Goal: Use online tool/utility: Use online tool/utility

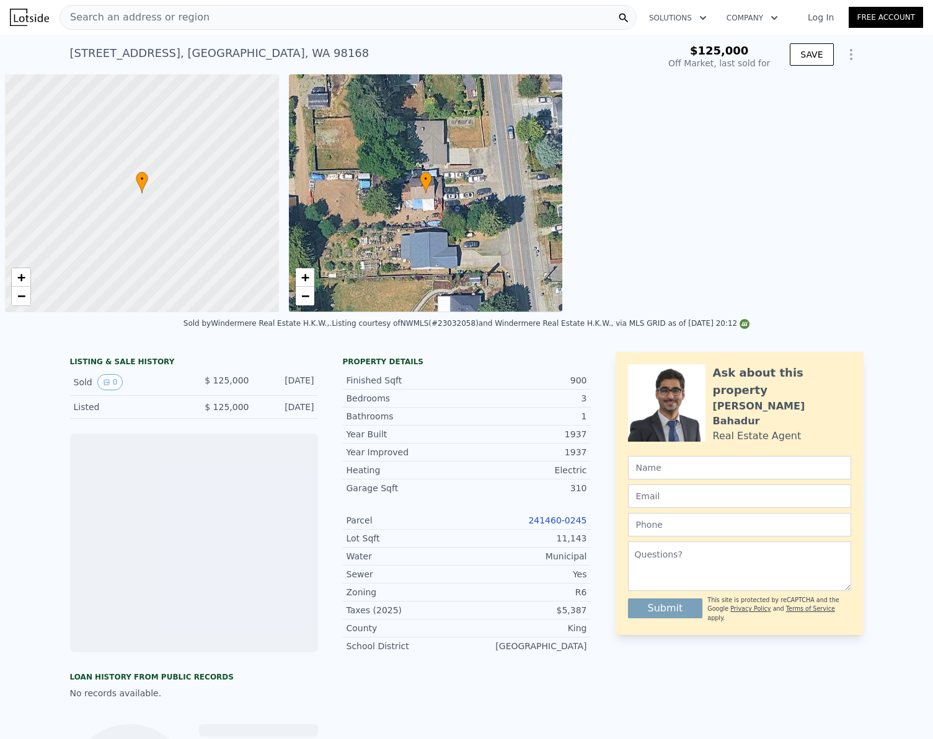
scroll to position [0, 5]
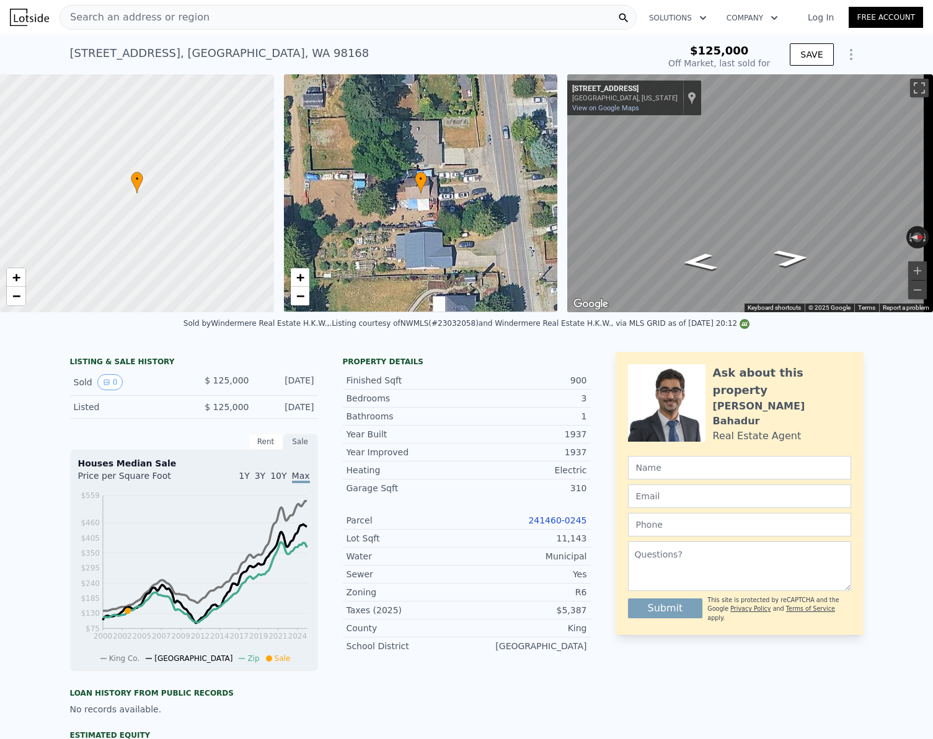
click at [557, 525] on link "241460-0245" at bounding box center [557, 521] width 58 height 10
type input "$ 562,000"
type input "$ 384,792"
click at [115, 17] on span "Search an address or region" at bounding box center [134, 17] width 149 height 15
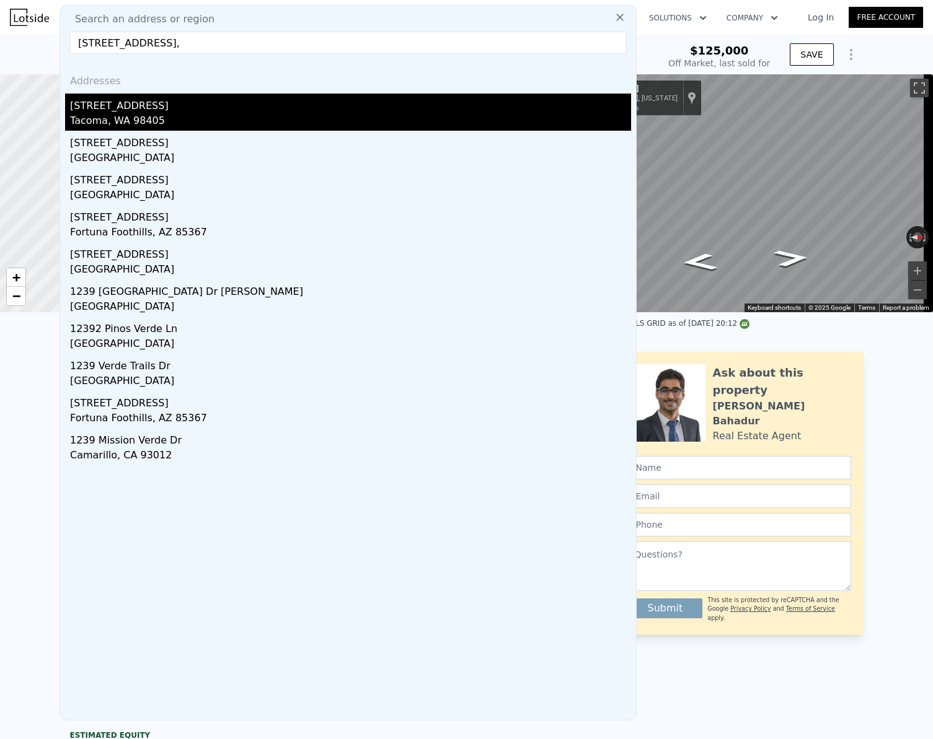
type input "[STREET_ADDRESS],"
click at [139, 115] on div "Tacoma, WA 98405" at bounding box center [350, 121] width 561 height 17
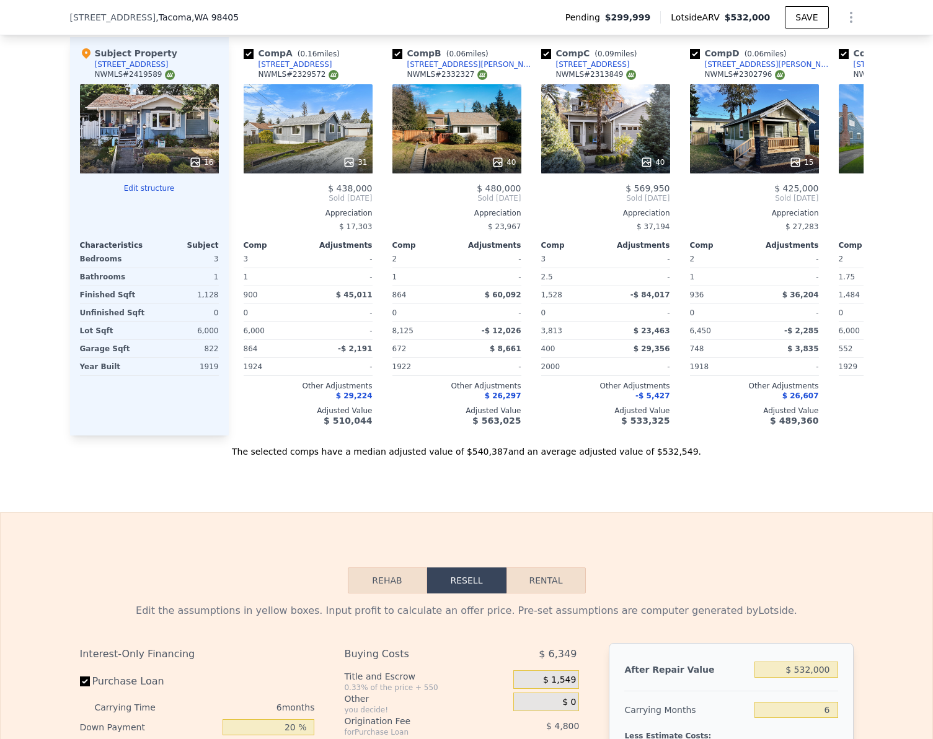
scroll to position [1731, 0]
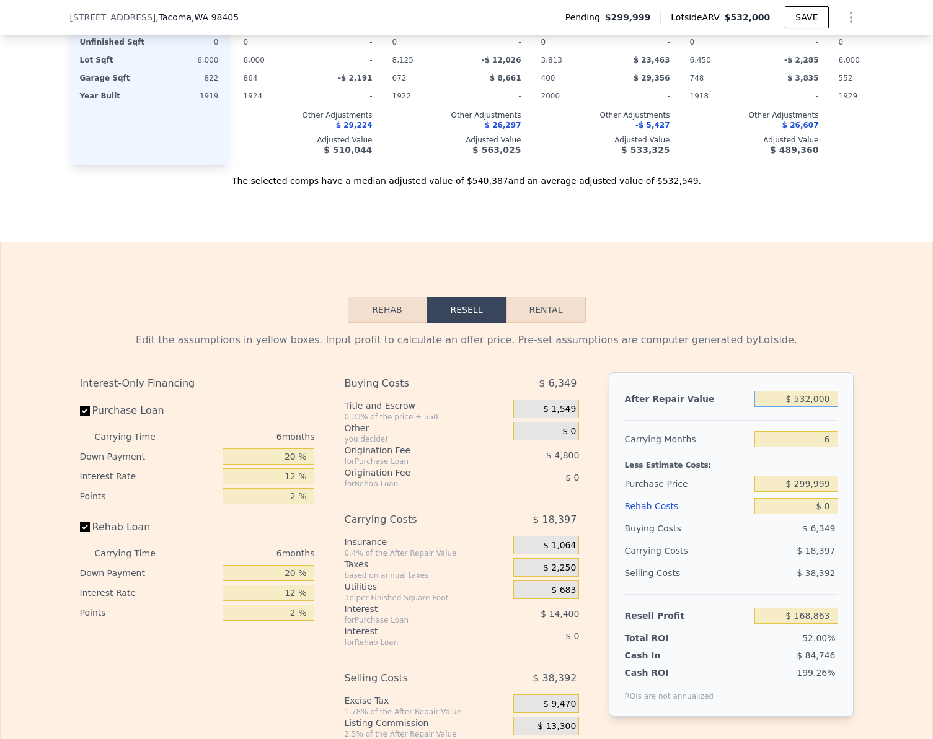
click at [814, 407] on input "$ 532,000" at bounding box center [795, 399] width 83 height 16
type input "$ 48"
type input "-$ 324,227"
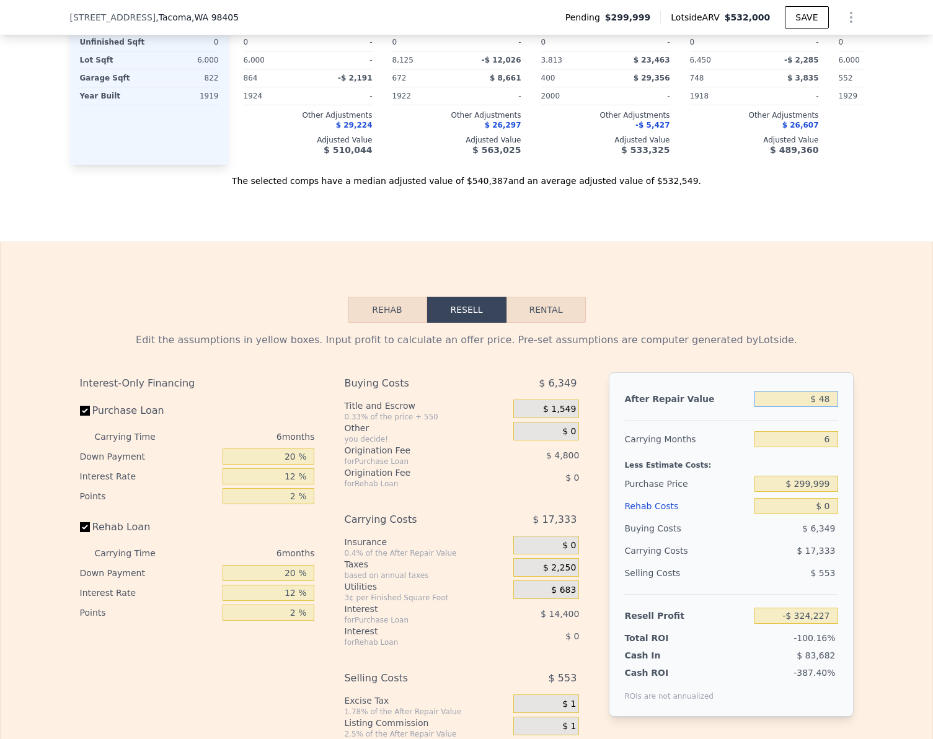
type input "$ 485"
type input "-$ 323,782"
type input "$ 4,850"
type input "-$ 319,735"
type input "$ 485,000"
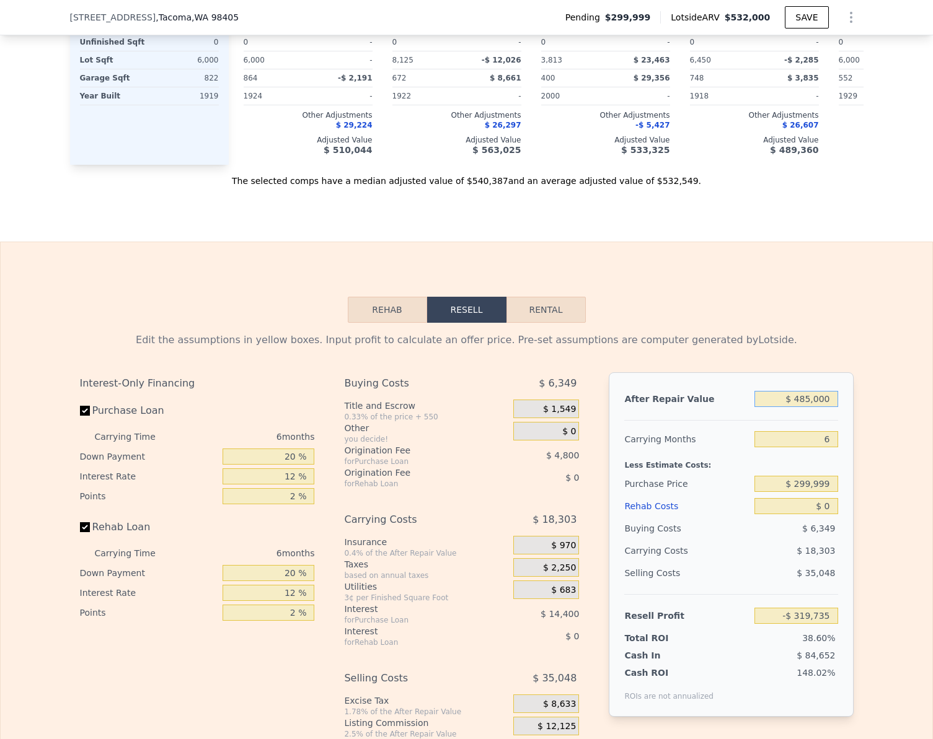
type input "$ 125,301"
type input "$ 485,000"
click at [892, 493] on div "Edit the assumptions in yellow boxes. Input profit to calculate an offer price.…" at bounding box center [466, 553] width 931 height 461
click at [82, 532] on input "Rehab Loan" at bounding box center [85, 527] width 10 height 10
checkbox input "false"
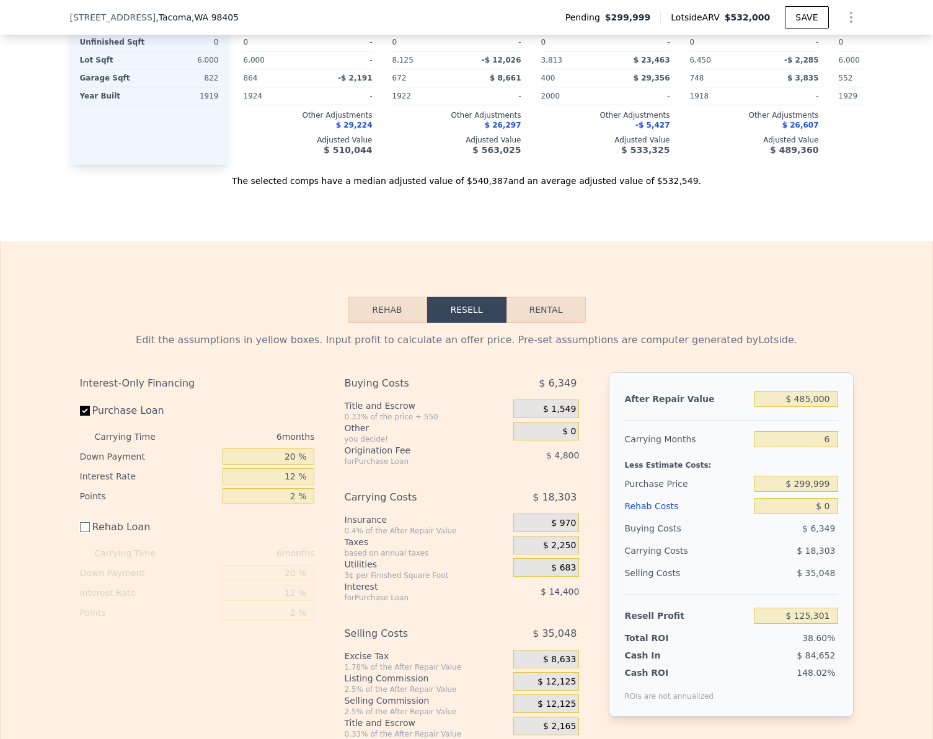
click at [374, 323] on button "Rehab" at bounding box center [387, 310] width 79 height 26
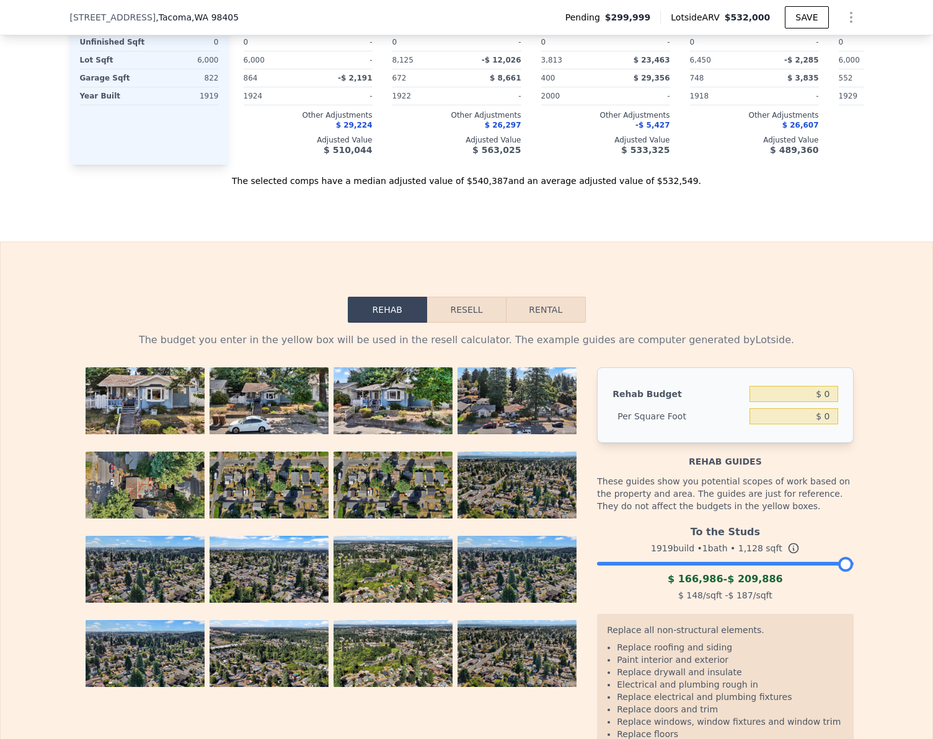
click at [766, 564] on div at bounding box center [725, 560] width 256 height 7
click at [777, 564] on div at bounding box center [725, 560] width 256 height 7
click at [466, 323] on button "Resell" at bounding box center [466, 310] width 79 height 26
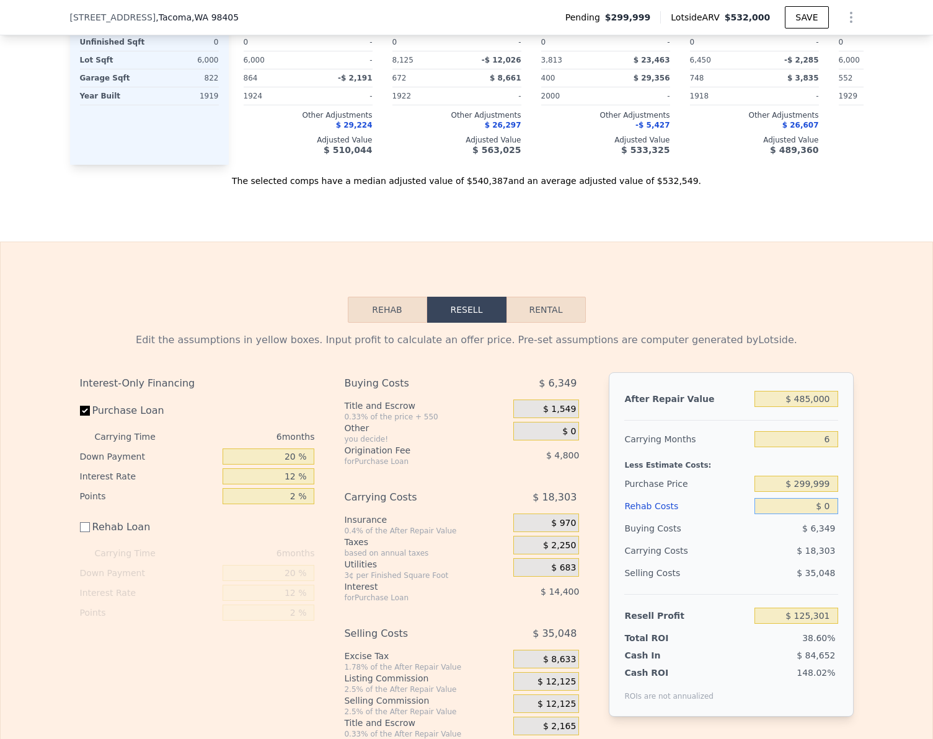
click at [833, 514] on input "$ 0" at bounding box center [795, 506] width 83 height 16
type input "$ 85"
type input "$ 125,216"
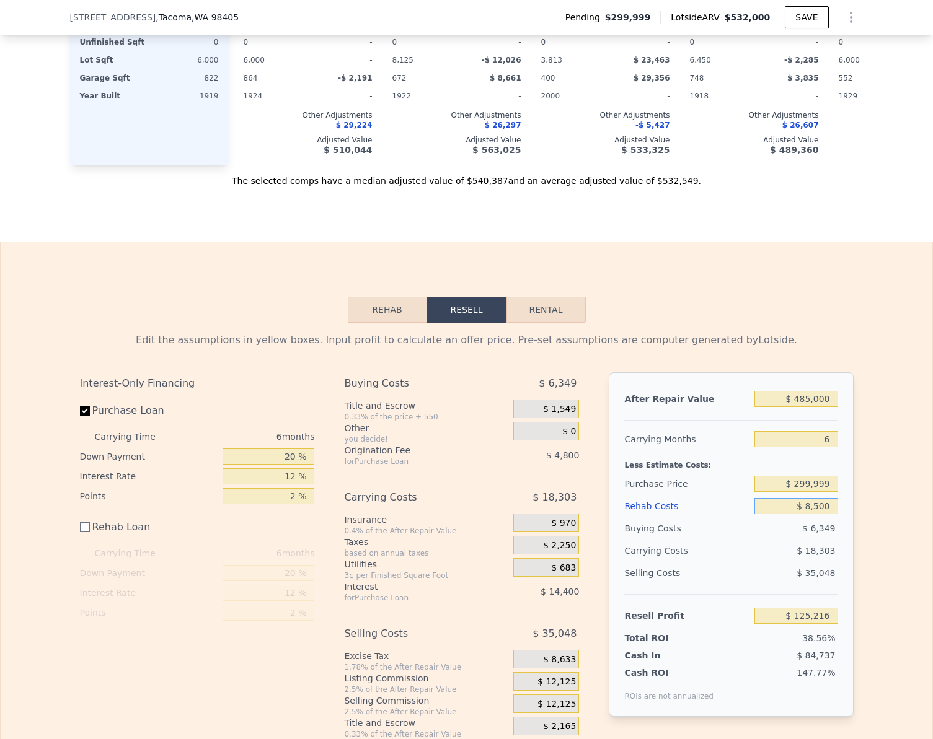
type input "$ 85,000"
type input "$ 40,301"
type input "$ 85,000"
click at [823, 624] on input "$ 40,301" at bounding box center [795, 616] width 83 height 16
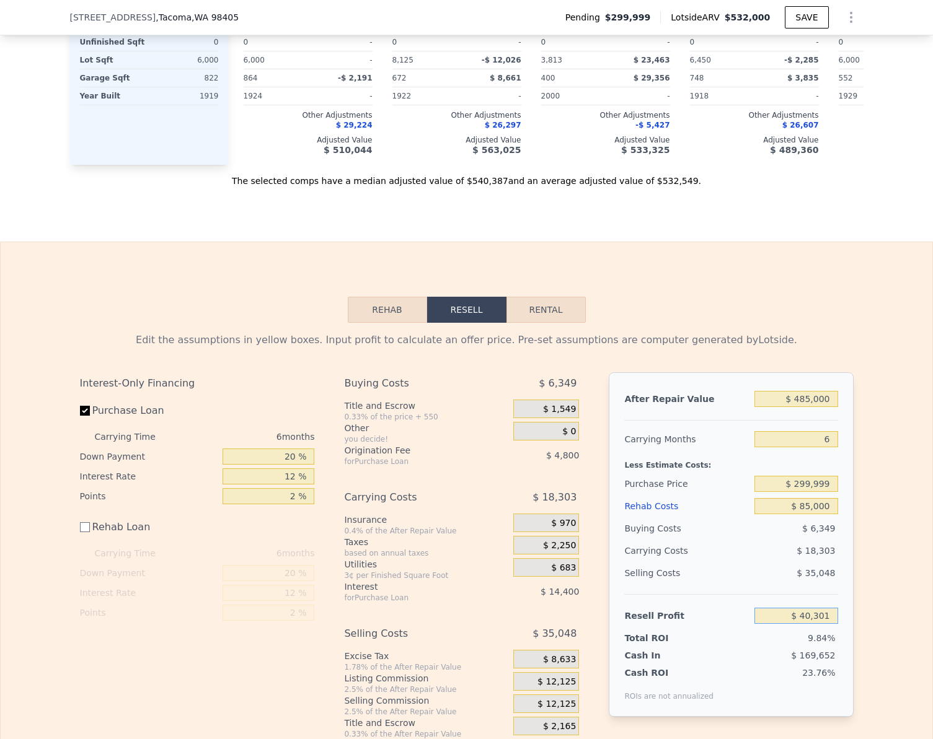
click at [823, 624] on input "$ 40,301" at bounding box center [795, 616] width 83 height 16
type input "$ 75,000"
click at [881, 587] on div "Edit the assumptions in yellow boxes. Input profit to calculate an offer price.…" at bounding box center [466, 531] width 931 height 416
type input "$ 267,488"
click at [80, 416] on input "Purchase Loan" at bounding box center [85, 411] width 10 height 10
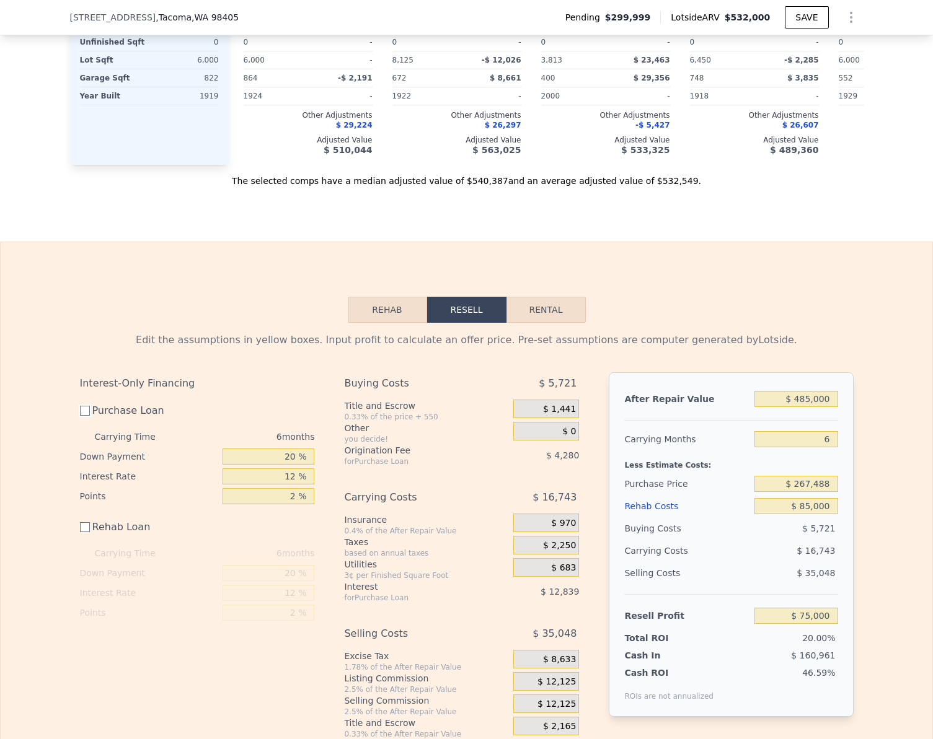
checkbox input "false"
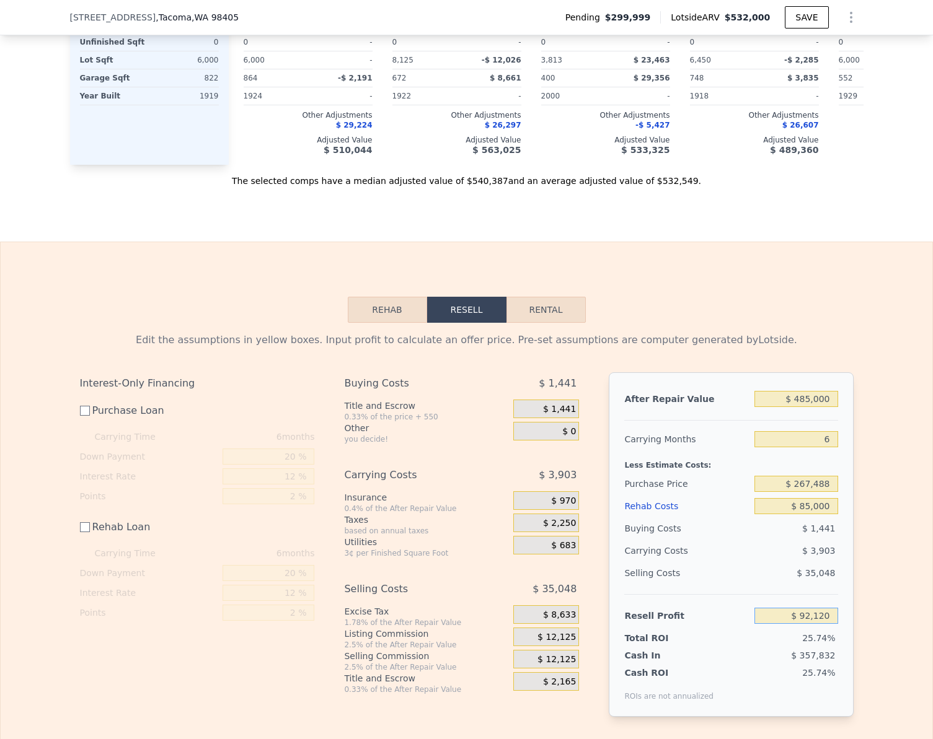
click at [824, 624] on input "$ 92,120" at bounding box center [795, 616] width 83 height 16
type input "$ 60,000"
click at [869, 597] on div "Edit the assumptions in yellow boxes. Input profit to calculate an offer price.…" at bounding box center [466, 530] width 931 height 414
type input "$ 299,502"
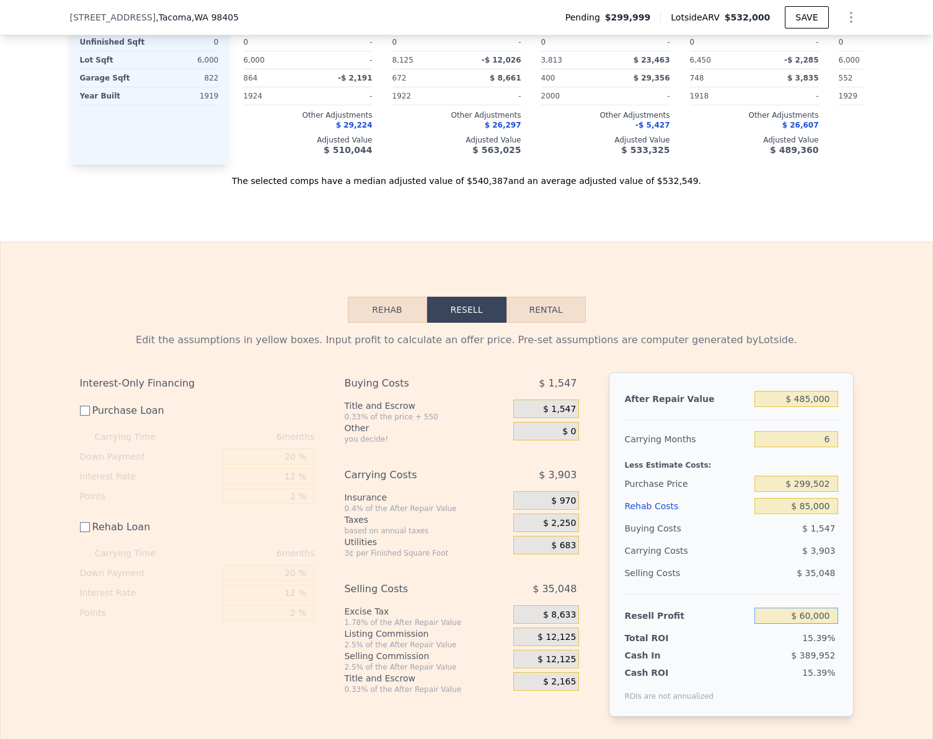
click at [819, 624] on input "$ 60,000" at bounding box center [795, 616] width 83 height 16
type input "$ 65,000"
click at [871, 597] on div "Edit the assumptions in yellow boxes. Input profit to calculate an offer price.…" at bounding box center [466, 530] width 931 height 414
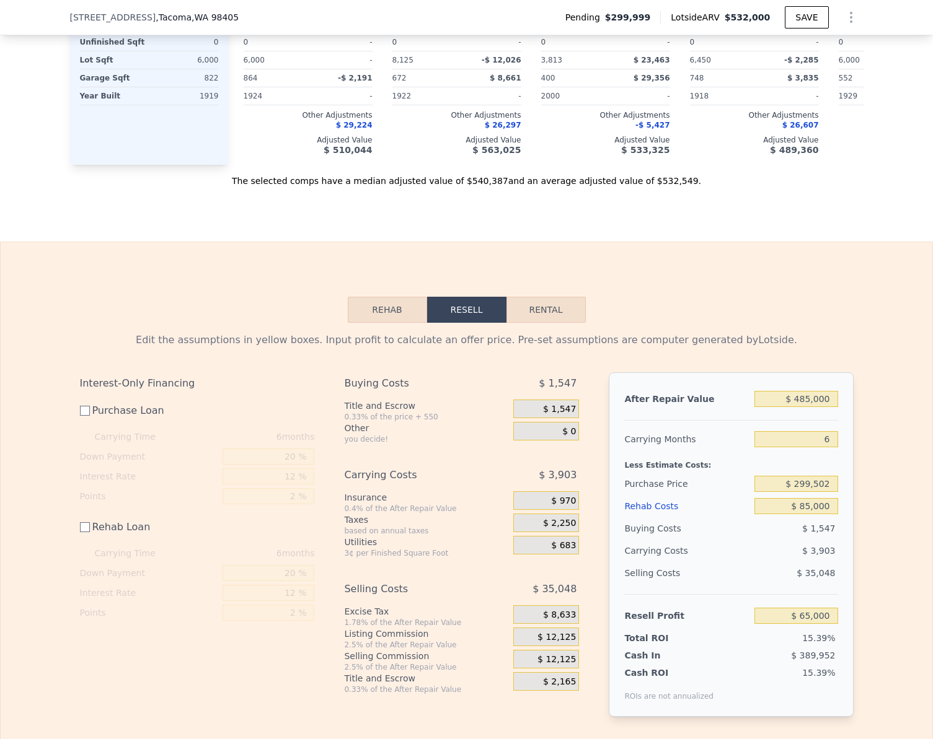
type input "$ 294,518"
click at [824, 624] on input "$ 65,000" at bounding box center [795, 616] width 83 height 16
type input "$ 70,000"
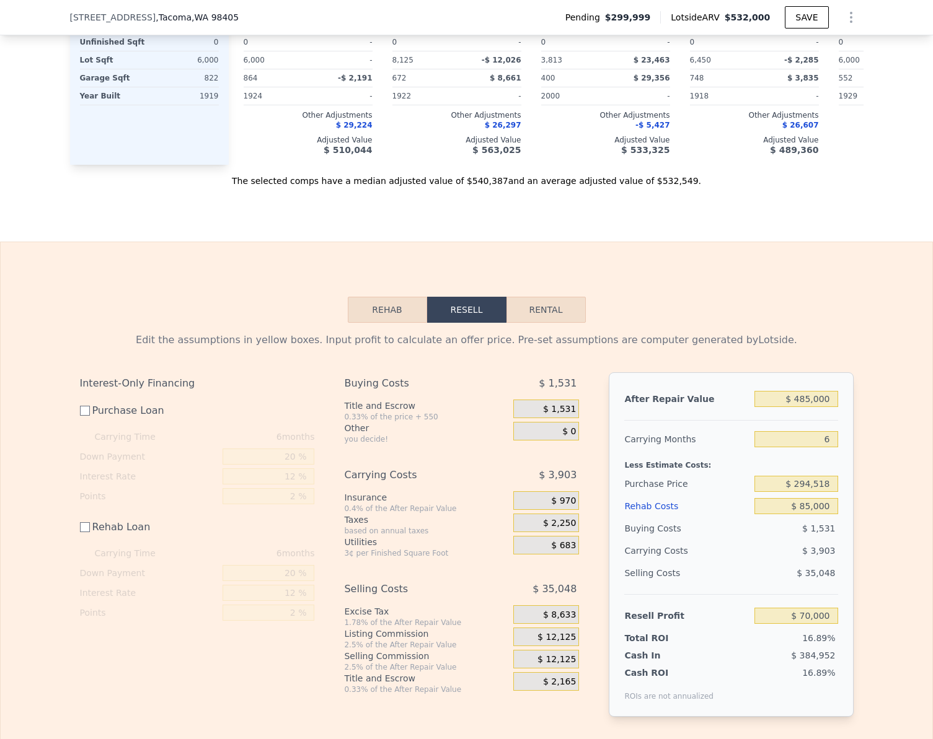
click at [890, 616] on div "Edit the assumptions in yellow boxes. Input profit to calculate an offer price.…" at bounding box center [466, 530] width 931 height 414
type input "$ 289,535"
click at [832, 624] on input "$ 70,000" at bounding box center [795, 616] width 83 height 16
type input "$ 75,000"
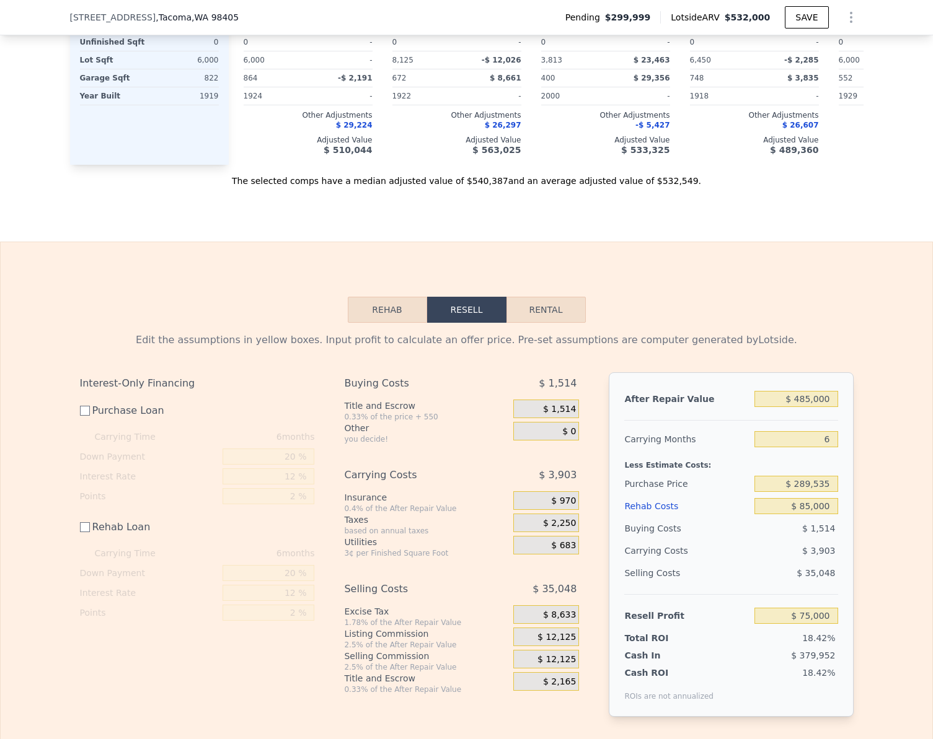
click at [873, 614] on div "Edit the assumptions in yellow boxes. Input profit to calculate an offer price.…" at bounding box center [466, 530] width 931 height 414
type input "$ 284,551"
click at [825, 624] on input "$ 75,000" at bounding box center [795, 616] width 83 height 16
type input "$ 77,000"
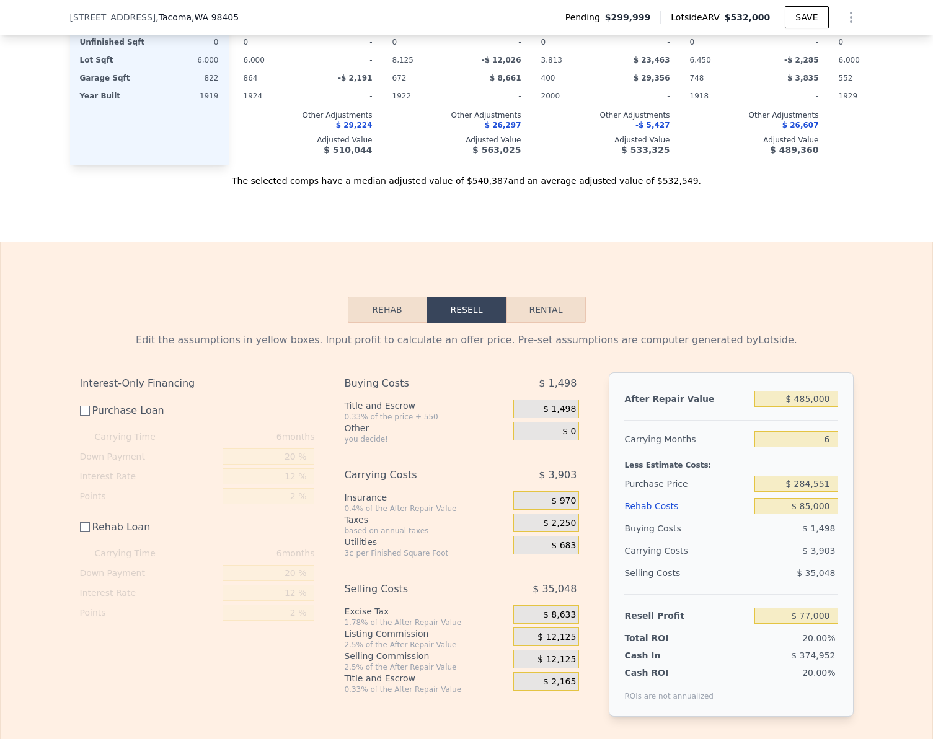
click at [910, 607] on div "Edit the assumptions in yellow boxes. Input profit to calculate an offer price.…" at bounding box center [466, 530] width 931 height 414
type input "$ 282,558"
click at [809, 624] on input "$ 77,000" at bounding box center [795, 616] width 83 height 16
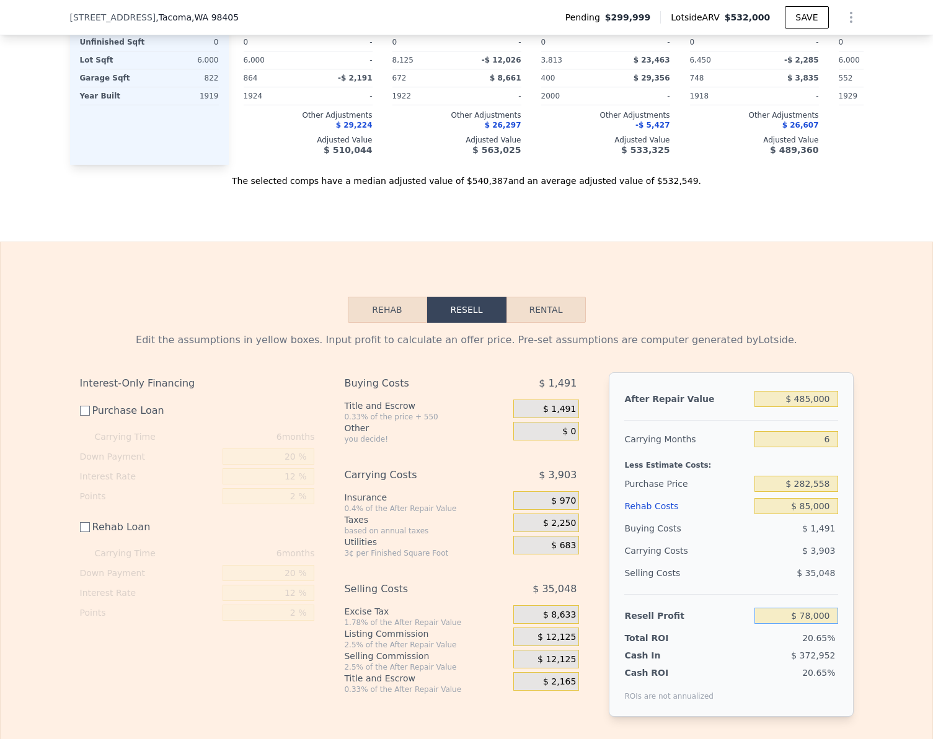
type input "$ 78,000"
click at [859, 604] on div "Edit the assumptions in yellow boxes. Input profit to calculate an offer price.…" at bounding box center [466, 530] width 931 height 414
type input "$ 281,561"
click at [810, 624] on input "$ 78,000" at bounding box center [795, 616] width 83 height 16
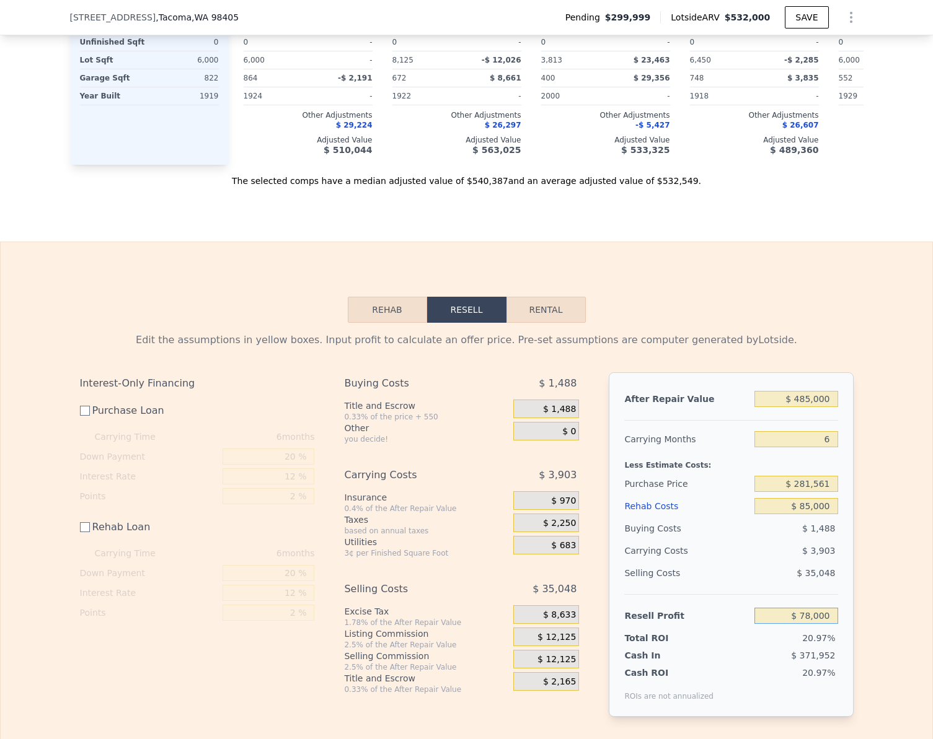
click at [810, 624] on input "$ 78,000" at bounding box center [795, 616] width 83 height 16
type input "$ 80,000"
click at [877, 610] on div "Edit the assumptions in yellow boxes. Input profit to calculate an offer price.…" at bounding box center [466, 530] width 931 height 414
type input "$ 279,568"
checkbox input "true"
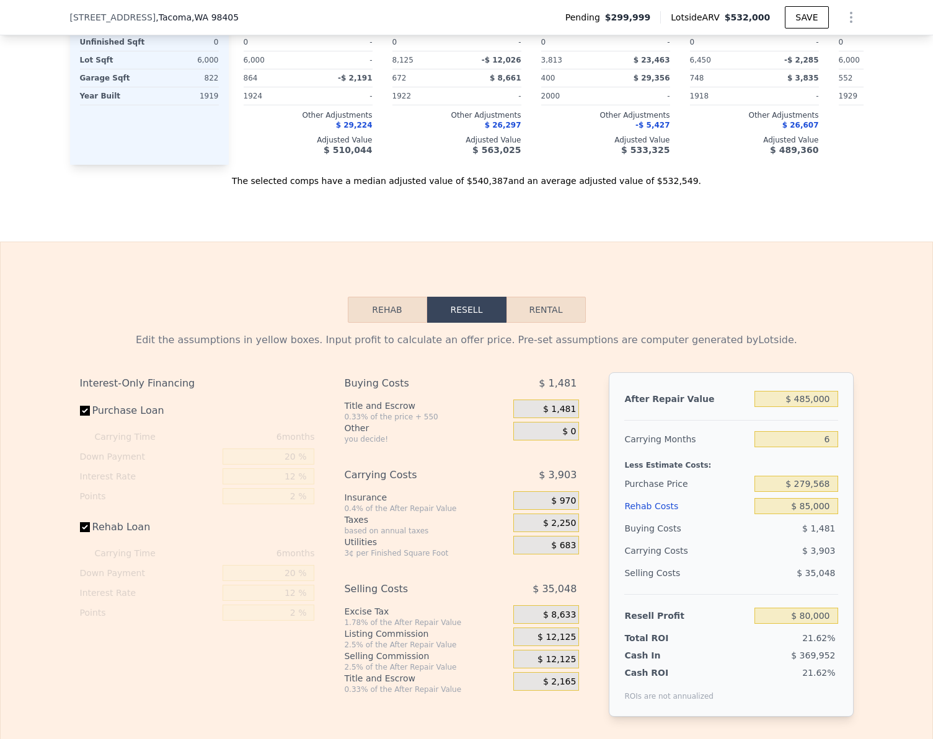
checkbox input "true"
type input "$ 532,000"
type input "$ 0"
type input "$ 168,863"
